Goal: Task Accomplishment & Management: Manage account settings

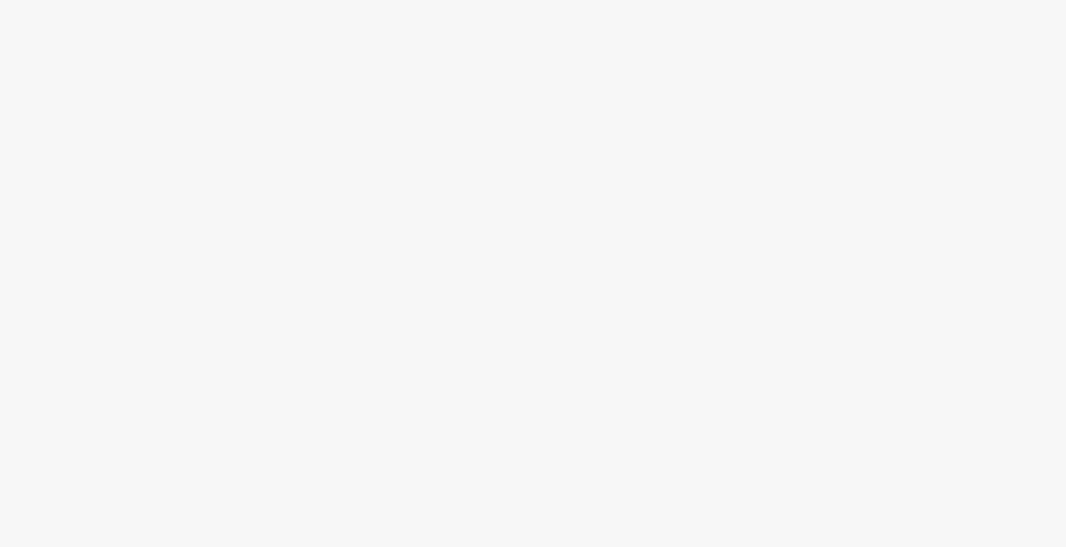
click at [242, 113] on div at bounding box center [533, 304] width 1066 height 486
click at [263, 122] on div at bounding box center [533, 304] width 1066 height 486
click at [519, 91] on div at bounding box center [533, 304] width 1066 height 486
click at [643, 123] on div at bounding box center [533, 304] width 1066 height 486
click at [688, 14] on body at bounding box center [533, 273] width 1066 height 547
